Goal: Task Accomplishment & Management: Manage account settings

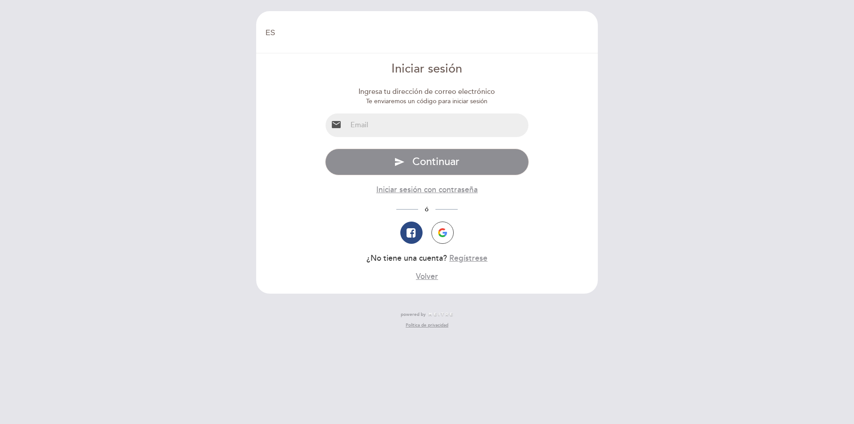
select select "es"
click at [408, 122] on input "email" at bounding box center [438, 125] width 182 height 24
type input "[EMAIL_ADDRESS][DOMAIN_NAME]"
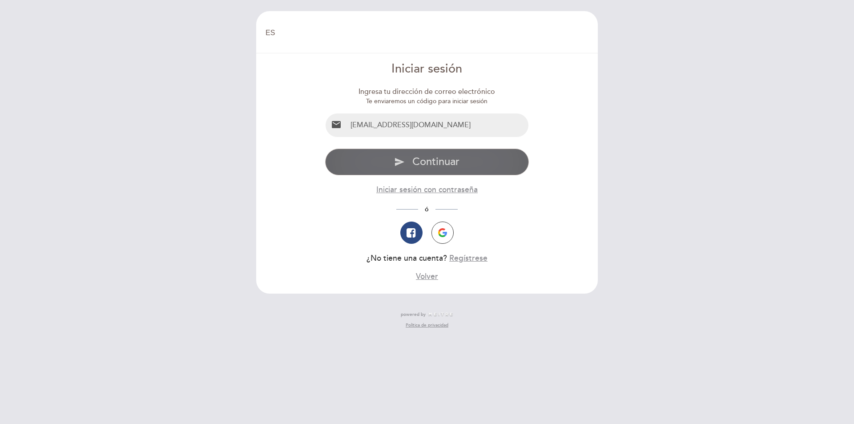
click at [456, 160] on span "Continuar" at bounding box center [435, 161] width 47 height 13
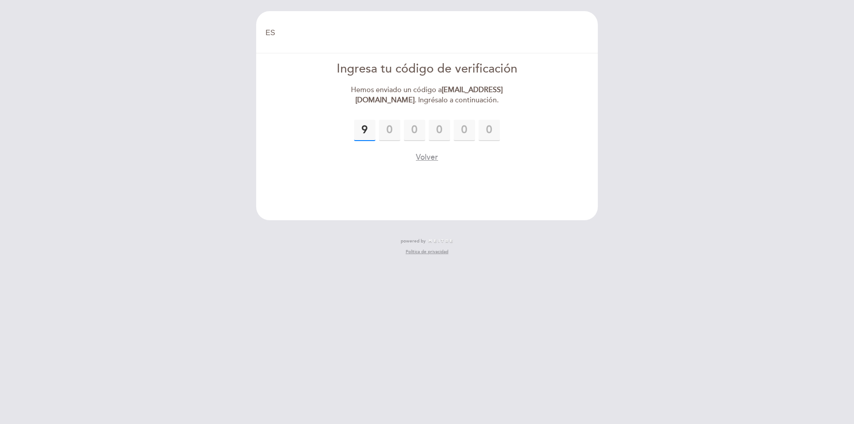
type input "9"
type input "8"
type input "7"
type input "4"
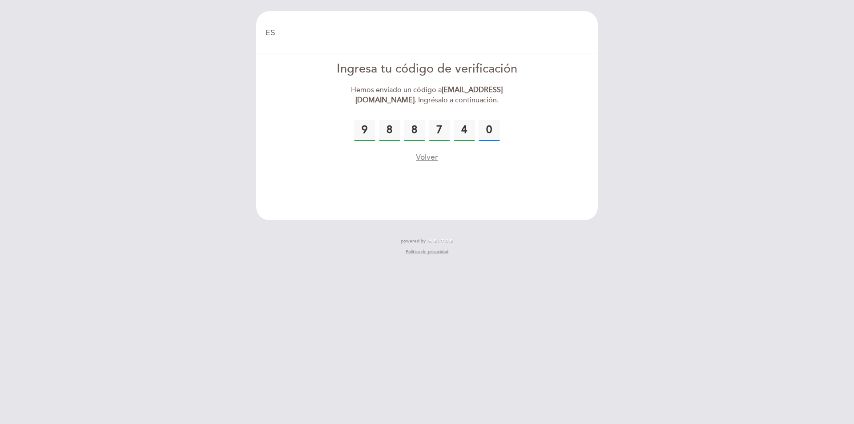
type input "0"
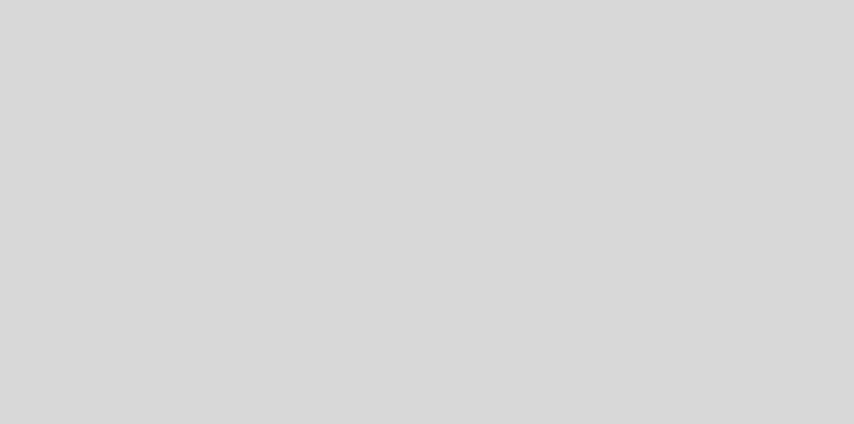
select select "es"
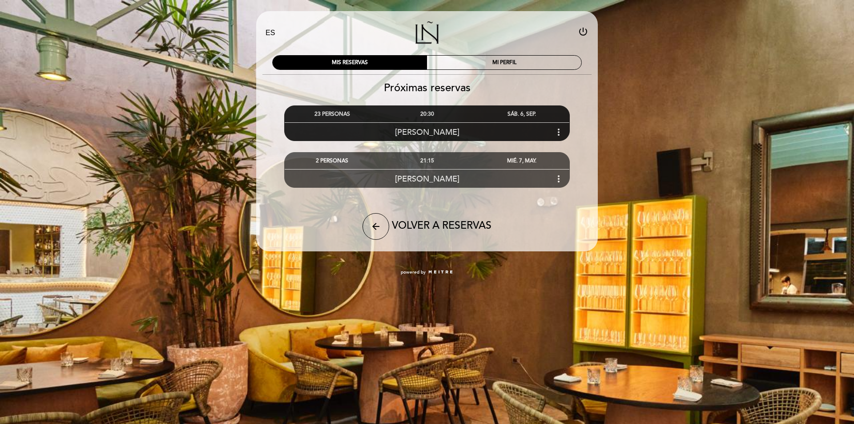
click at [557, 131] on icon "more_vert" at bounding box center [558, 132] width 11 height 11
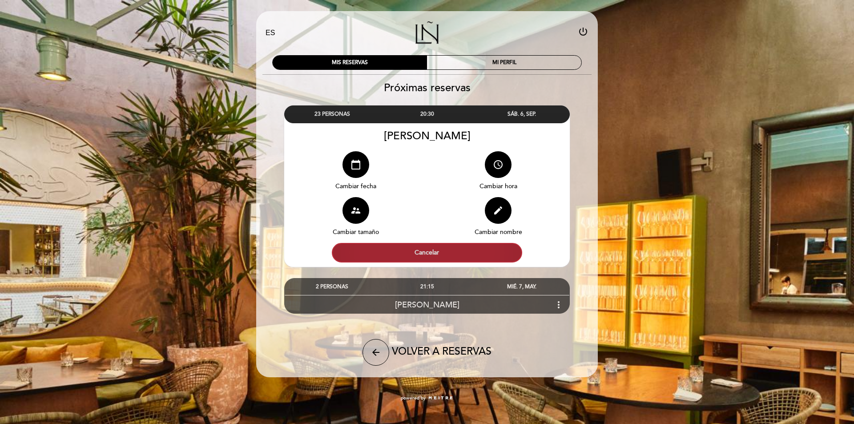
click at [437, 253] on button "Cancelar" at bounding box center [427, 253] width 190 height 20
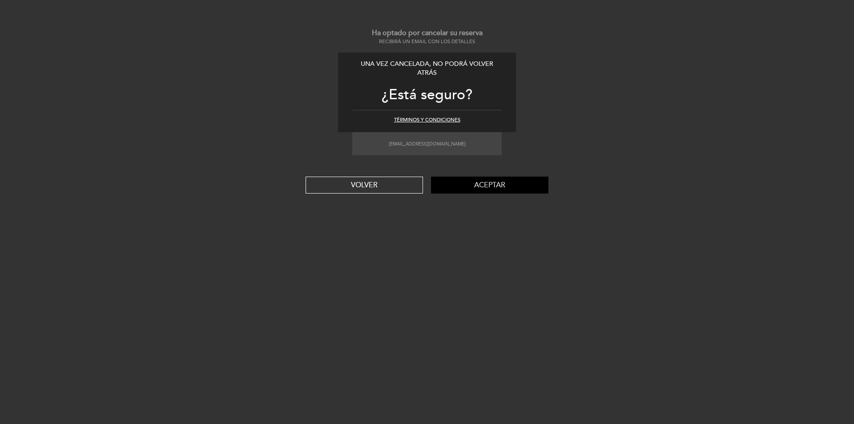
click at [486, 185] on button "Aceptar" at bounding box center [489, 185] width 117 height 17
